Goal: Task Accomplishment & Management: Manage account settings

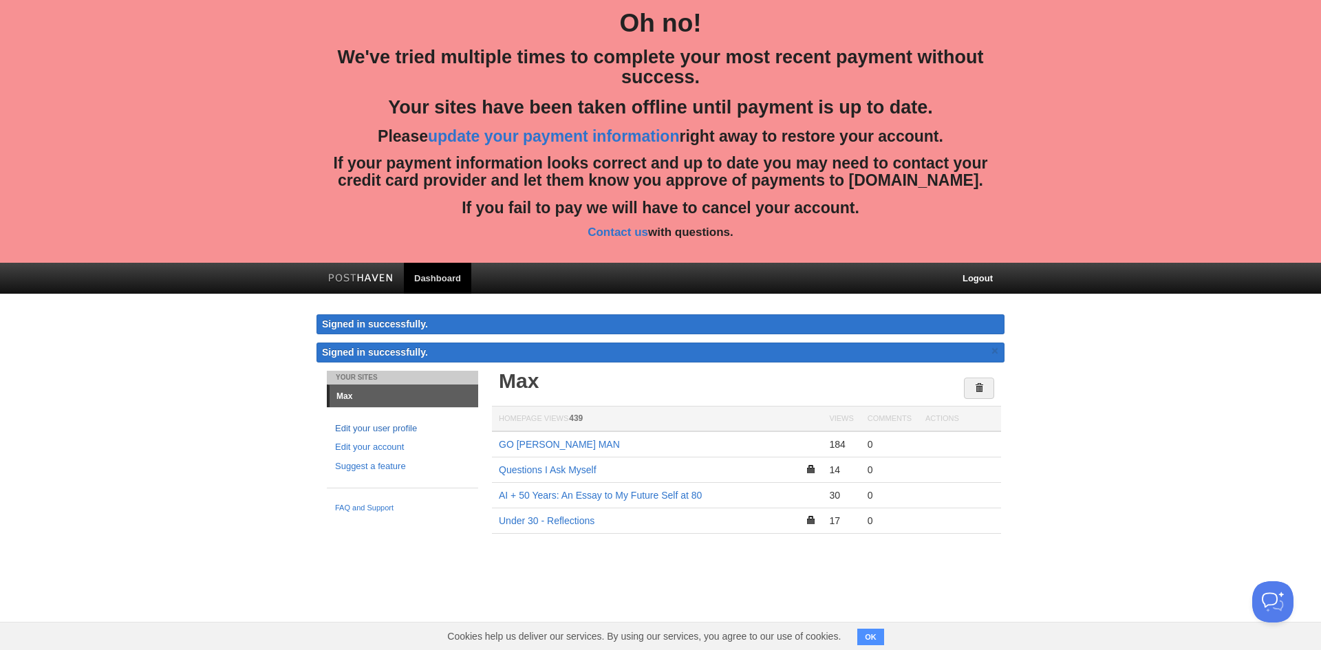
click at [343, 434] on link "Edit your user profile" at bounding box center [402, 429] width 135 height 14
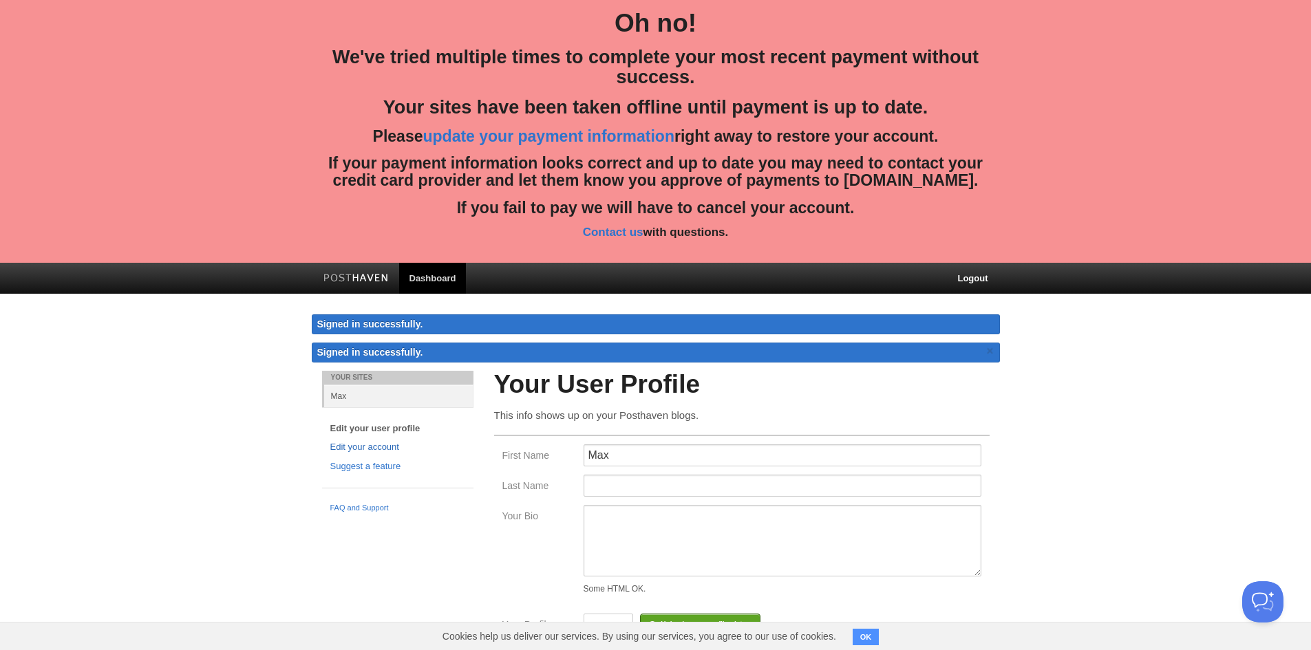
click at [349, 447] on link "Edit your account" at bounding box center [397, 447] width 135 height 14
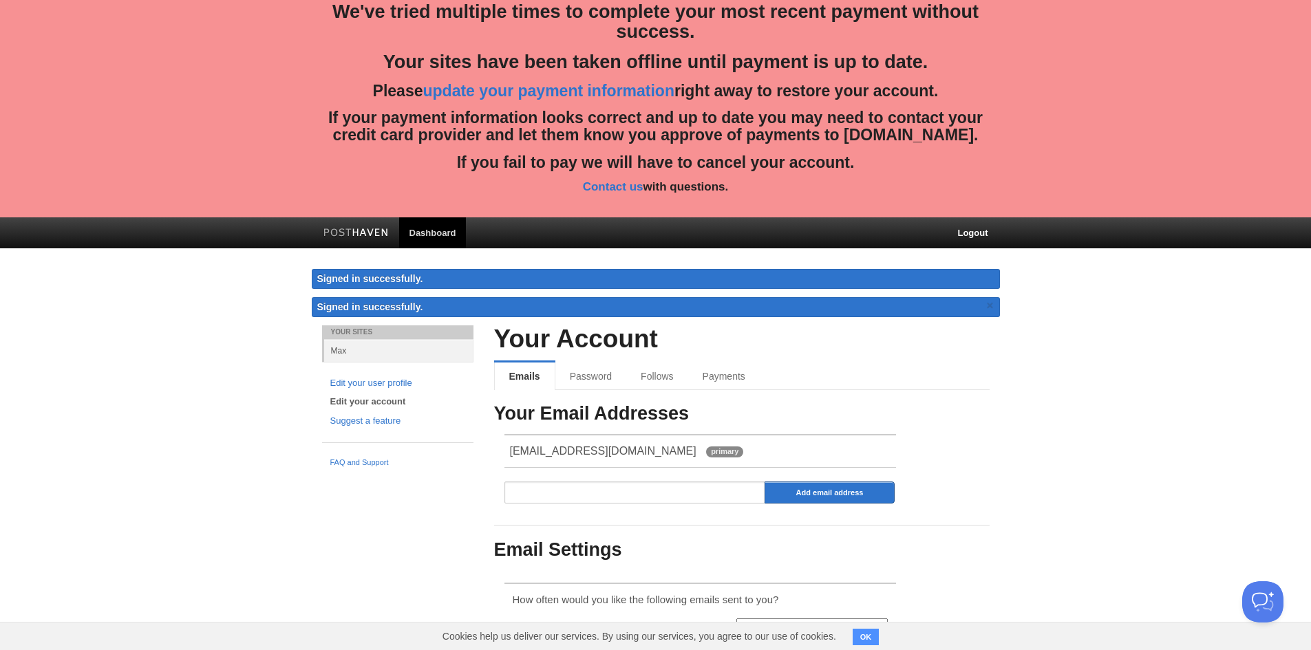
scroll to position [46, 0]
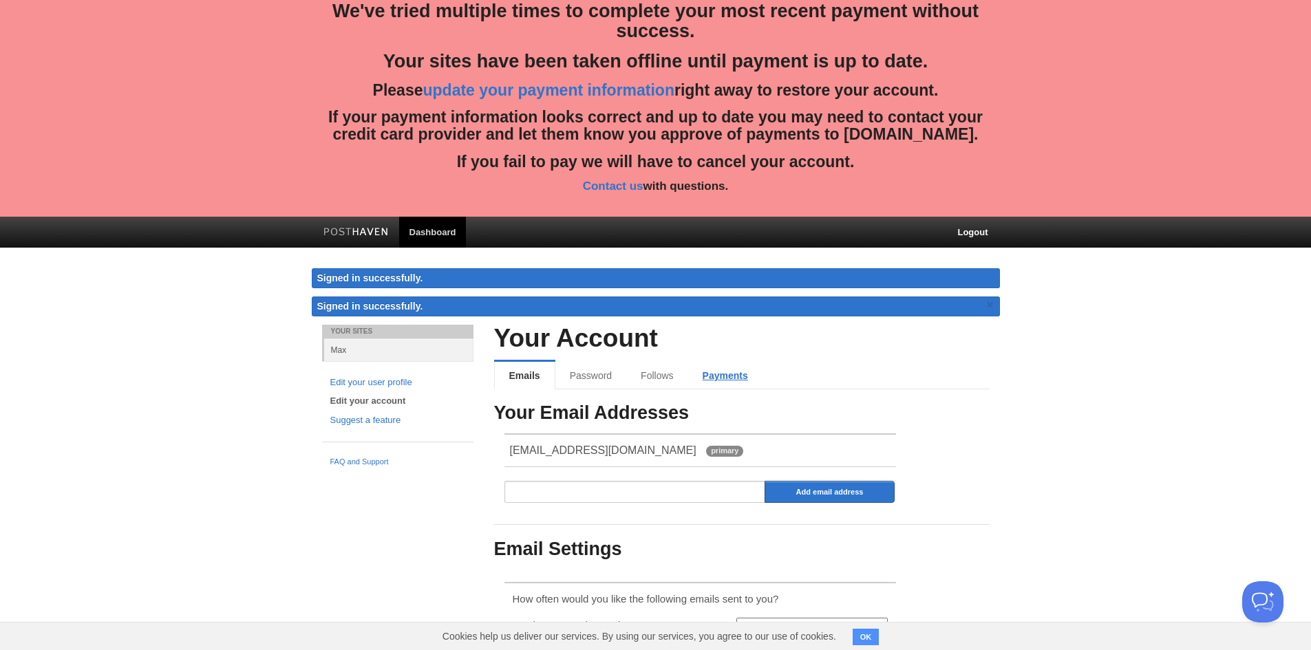
click at [713, 384] on link "Payments" at bounding box center [725, 376] width 74 height 28
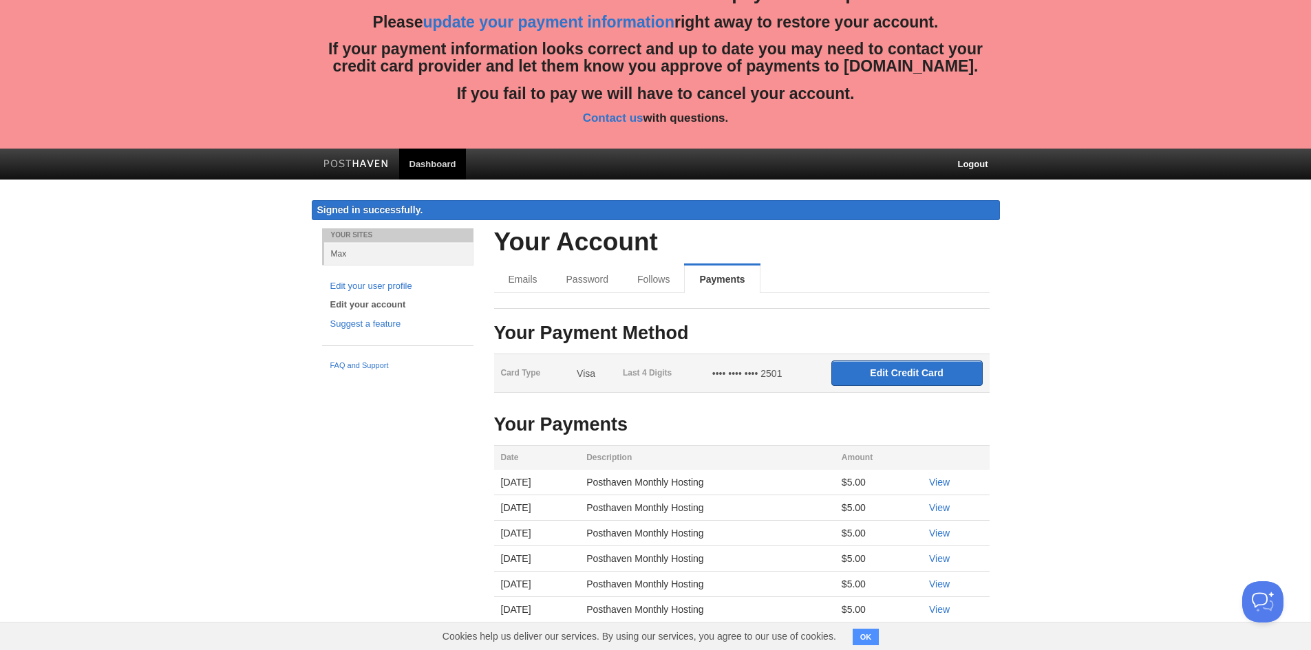
scroll to position [136, 0]
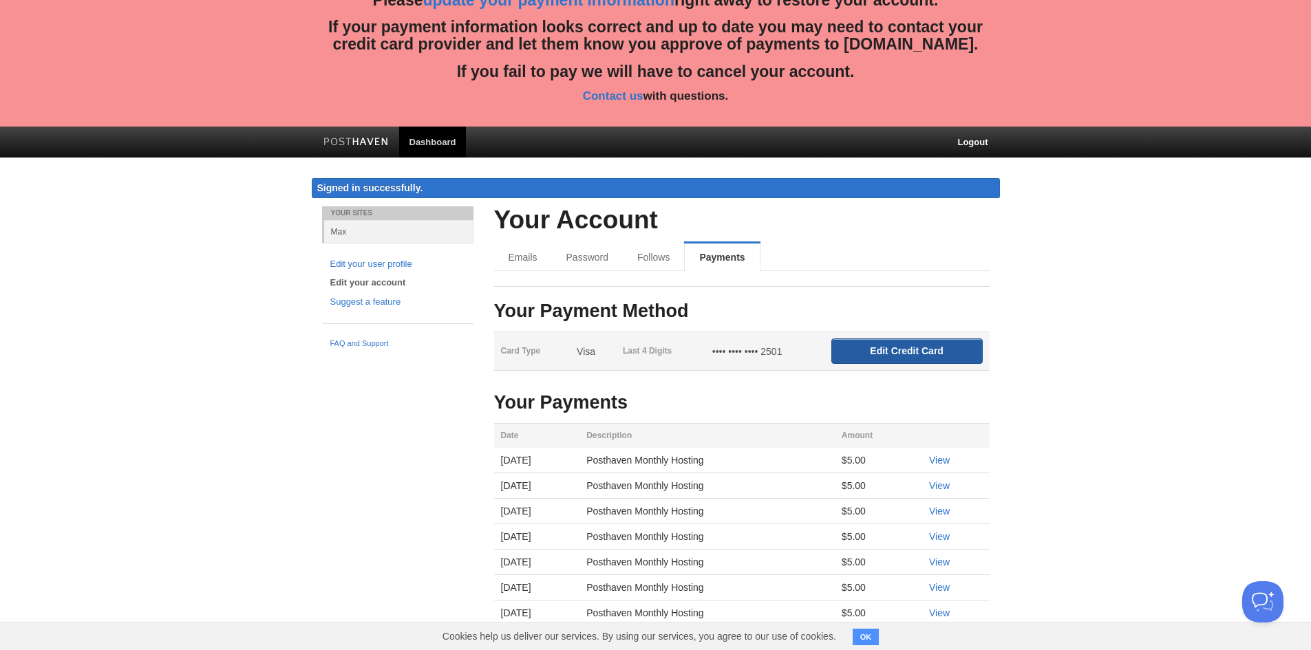
click at [887, 352] on input "Edit Credit Card" at bounding box center [906, 351] width 151 height 25
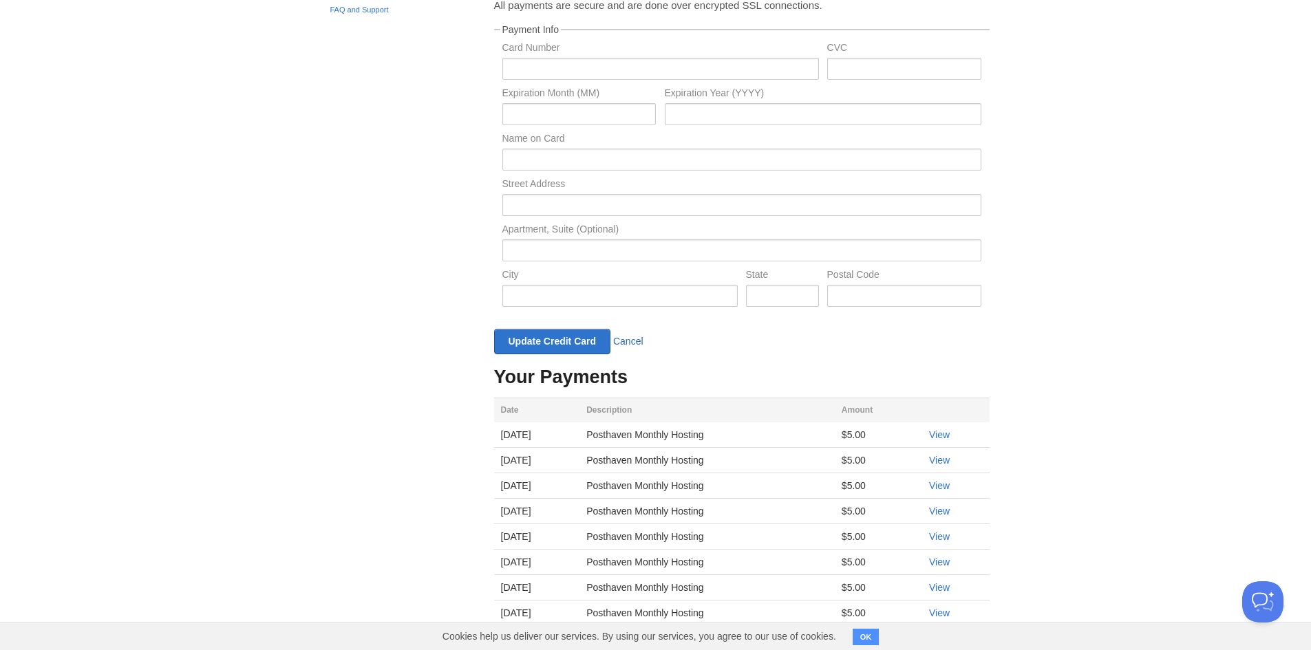
click at [638, 341] on link "Cancel" at bounding box center [628, 341] width 30 height 11
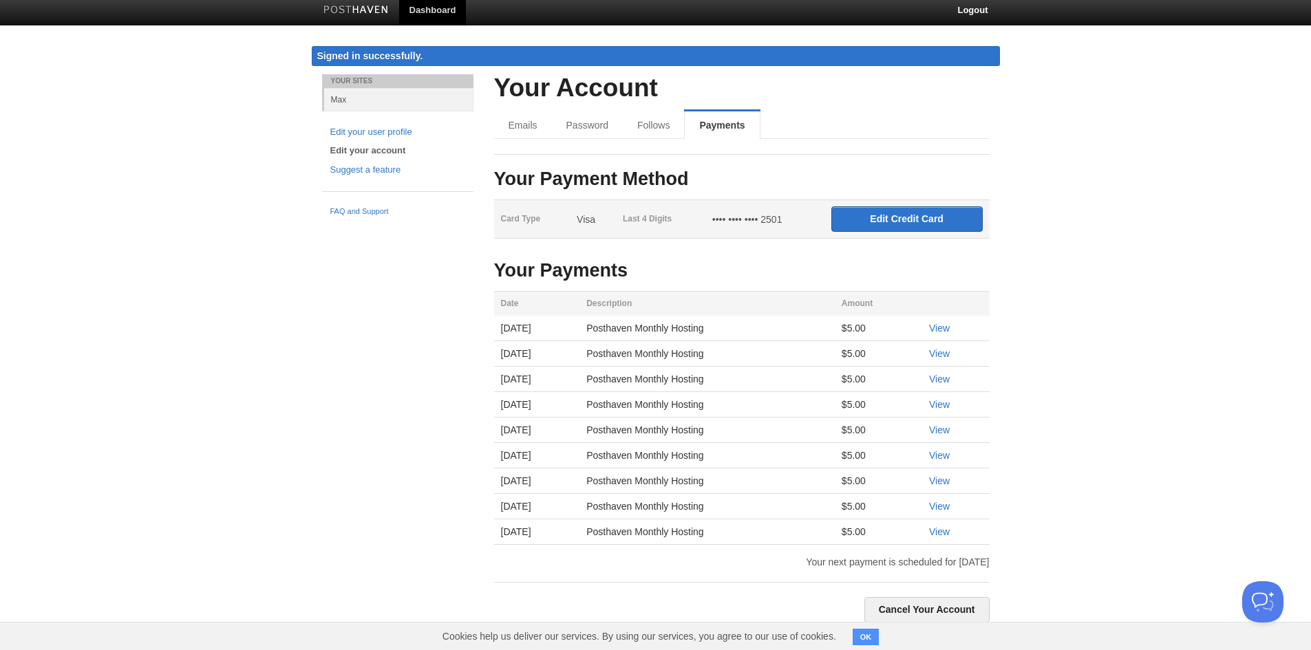
scroll to position [268, 0]
click at [952, 610] on link "Cancel Your Account" at bounding box center [926, 609] width 125 height 25
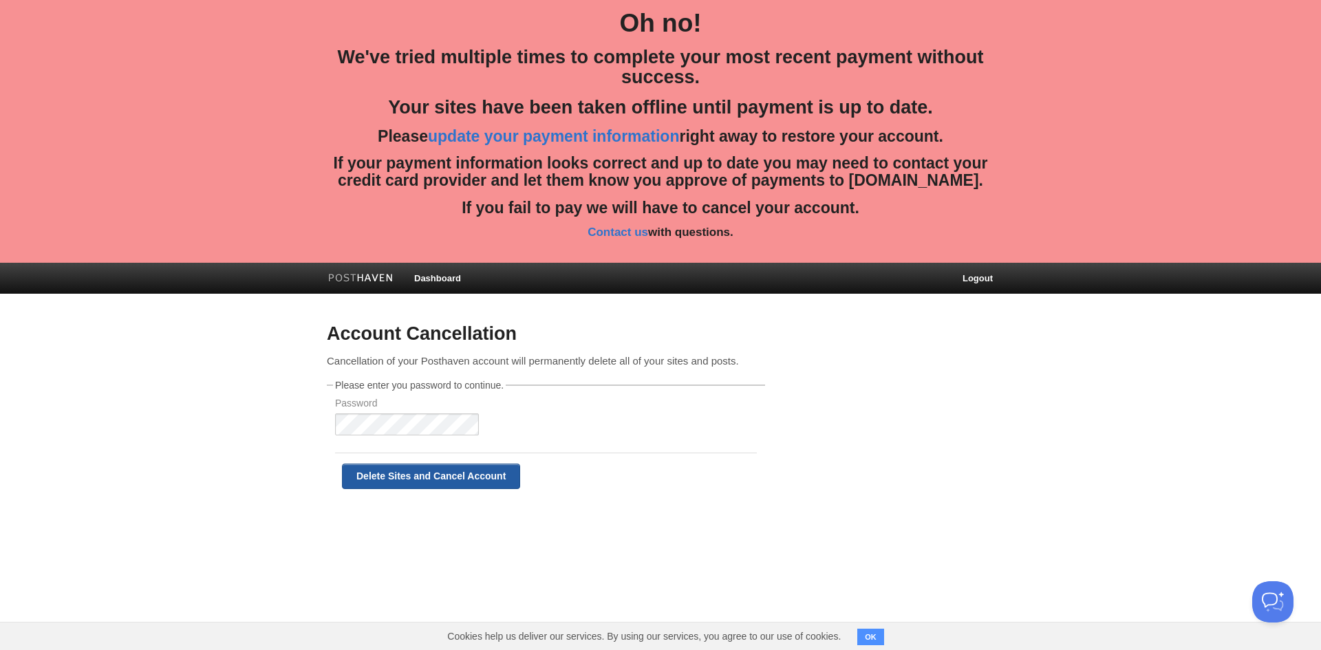
click at [425, 480] on input "Delete Sites and Cancel Account" at bounding box center [431, 476] width 178 height 25
